Goal: Find specific page/section: Find specific page/section

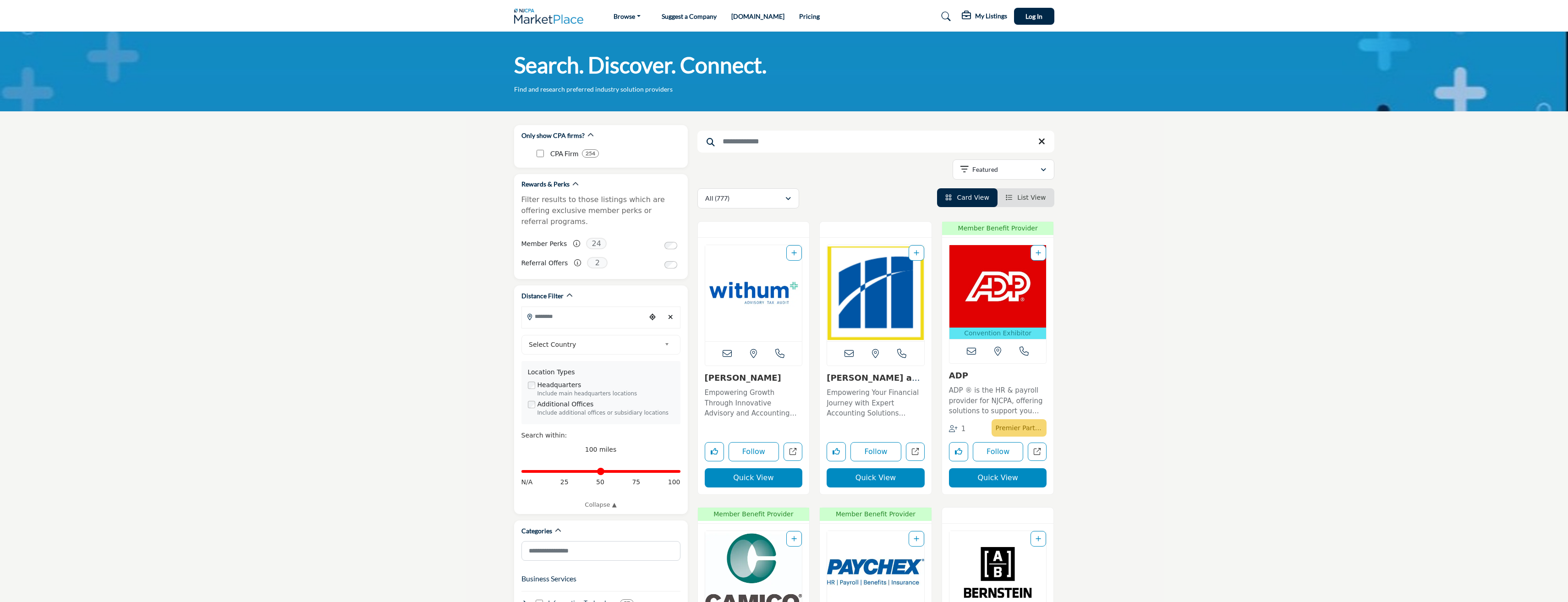
click at [777, 136] on input "Search Keyword" at bounding box center [876, 142] width 357 height 22
paste input "**********"
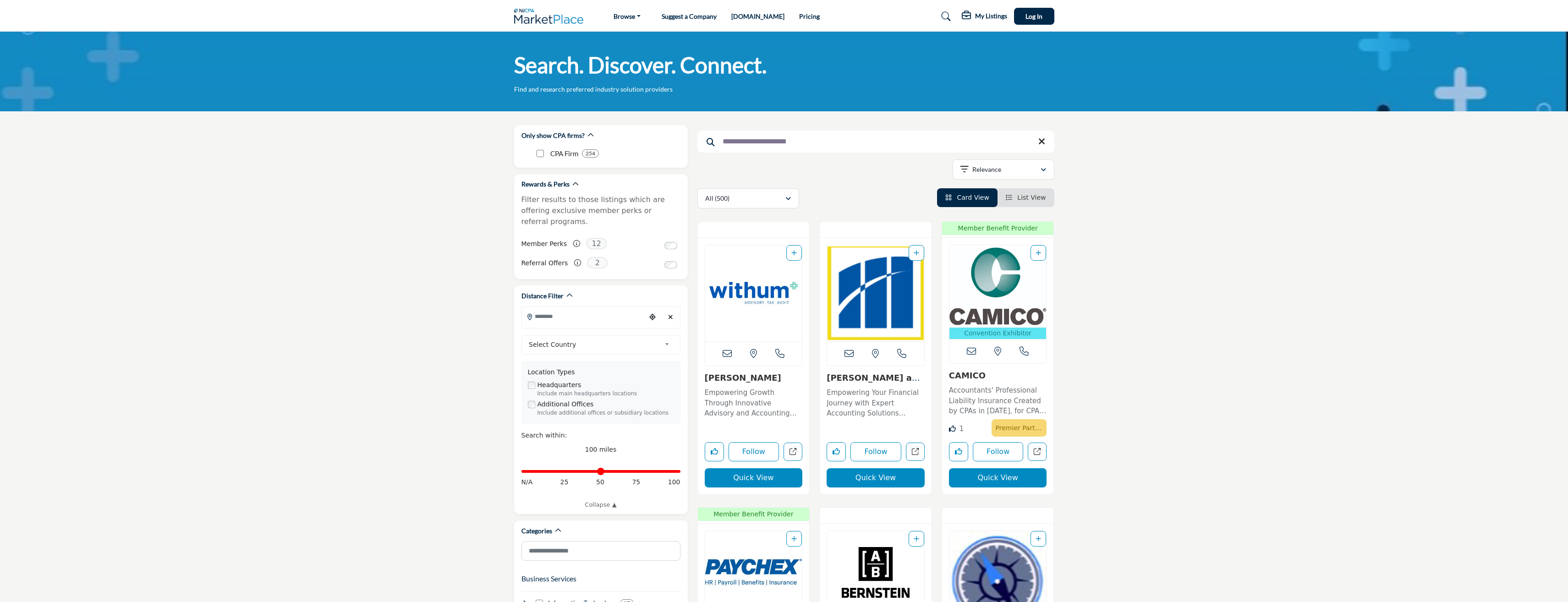
type input "**********"
click at [796, 136] on input "**********" at bounding box center [876, 142] width 357 height 22
